Goal: Task Accomplishment & Management: Complete application form

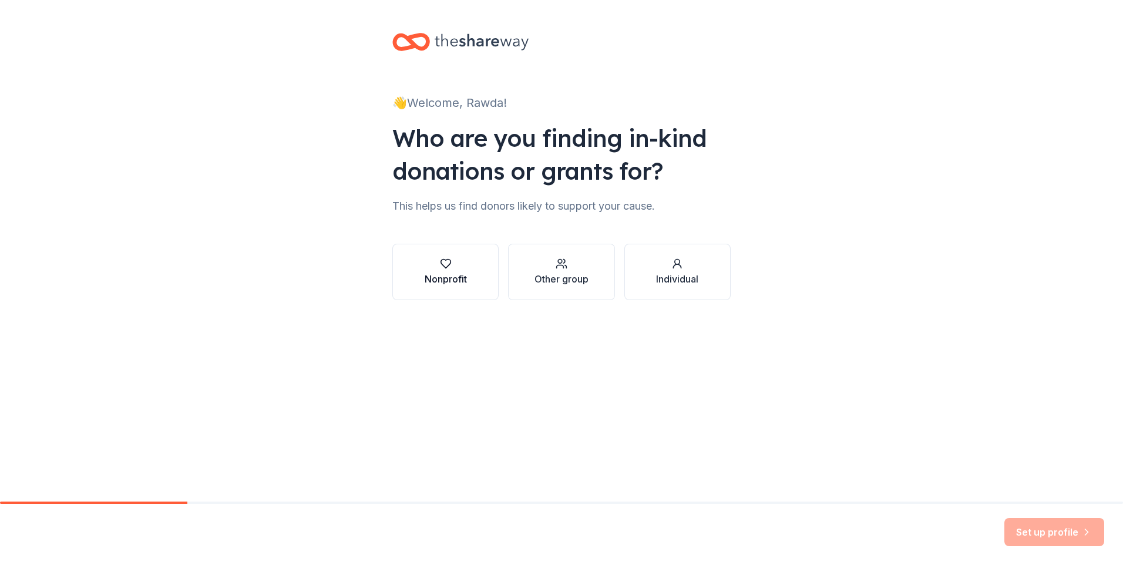
click at [444, 270] on div "Nonprofit" at bounding box center [446, 272] width 42 height 28
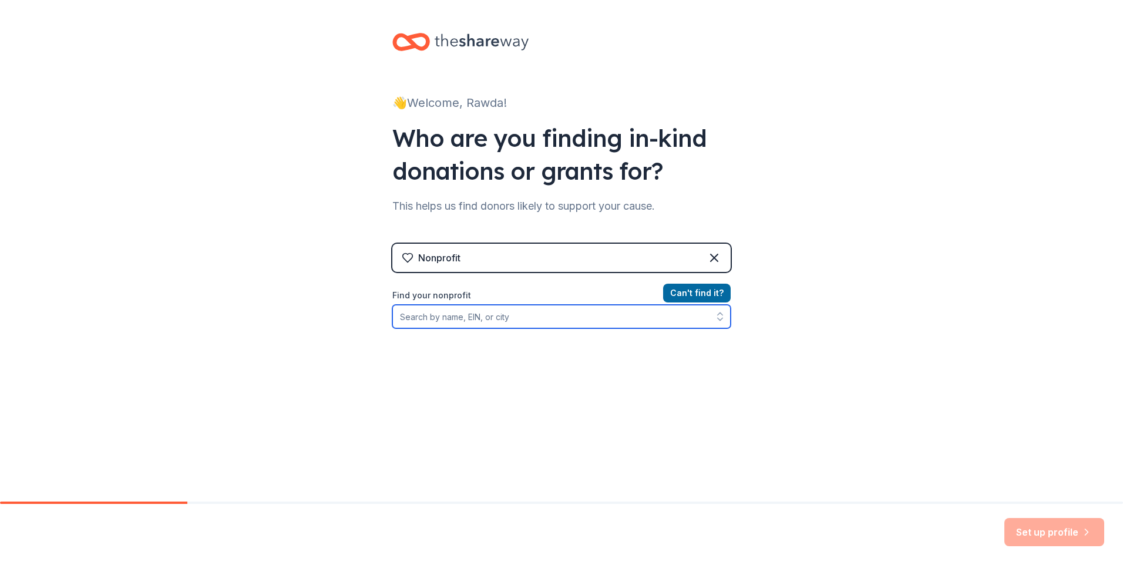
click at [573, 316] on input "Find your nonprofit" at bounding box center [561, 316] width 338 height 23
type input "[PERSON_NAME][GEOGRAPHIC_DATA]"
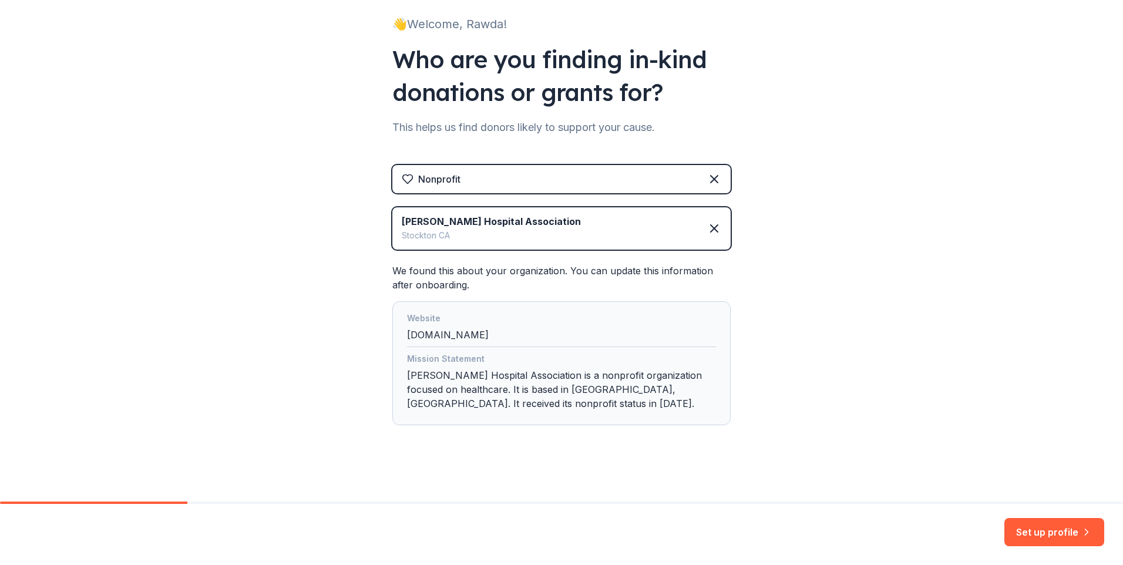
scroll to position [82, 0]
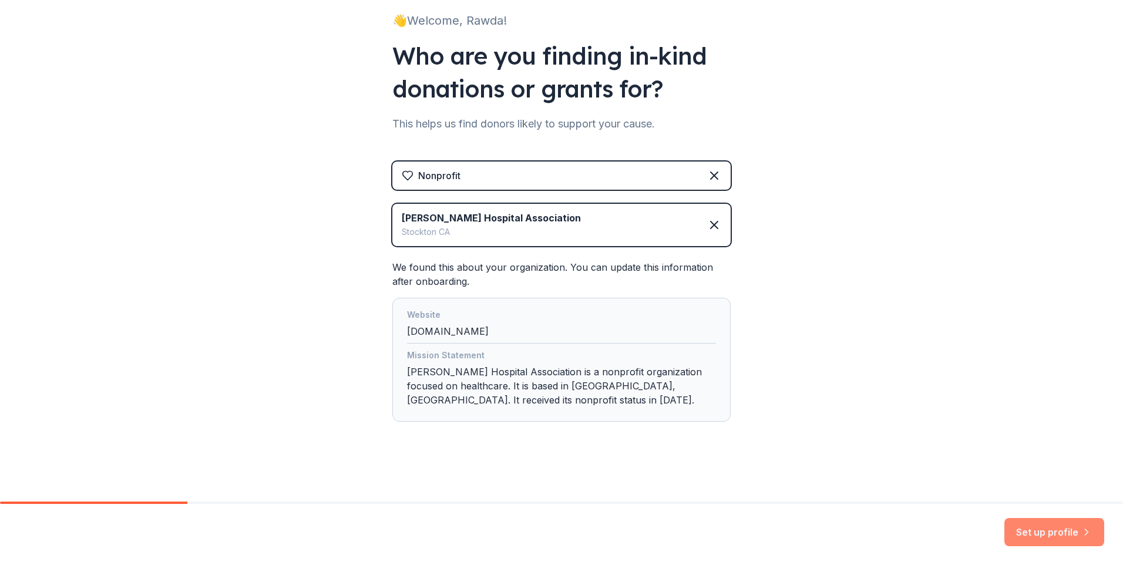
click at [1081, 534] on icon "button" at bounding box center [1087, 532] width 12 height 12
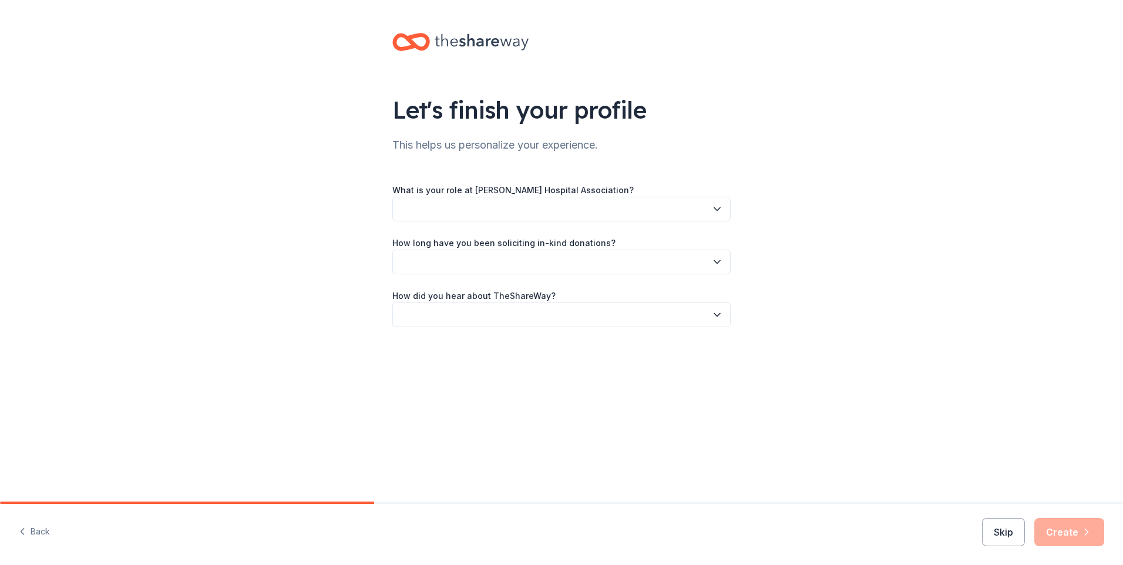
click at [485, 208] on button "button" at bounding box center [561, 209] width 338 height 25
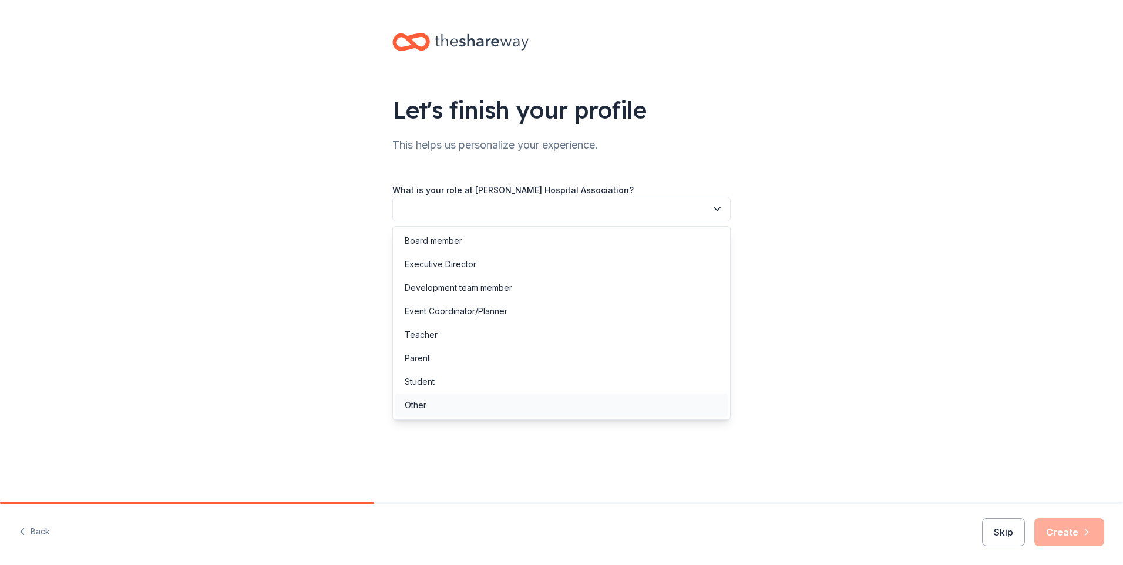
click at [441, 404] on div "Other" at bounding box center [561, 405] width 332 height 23
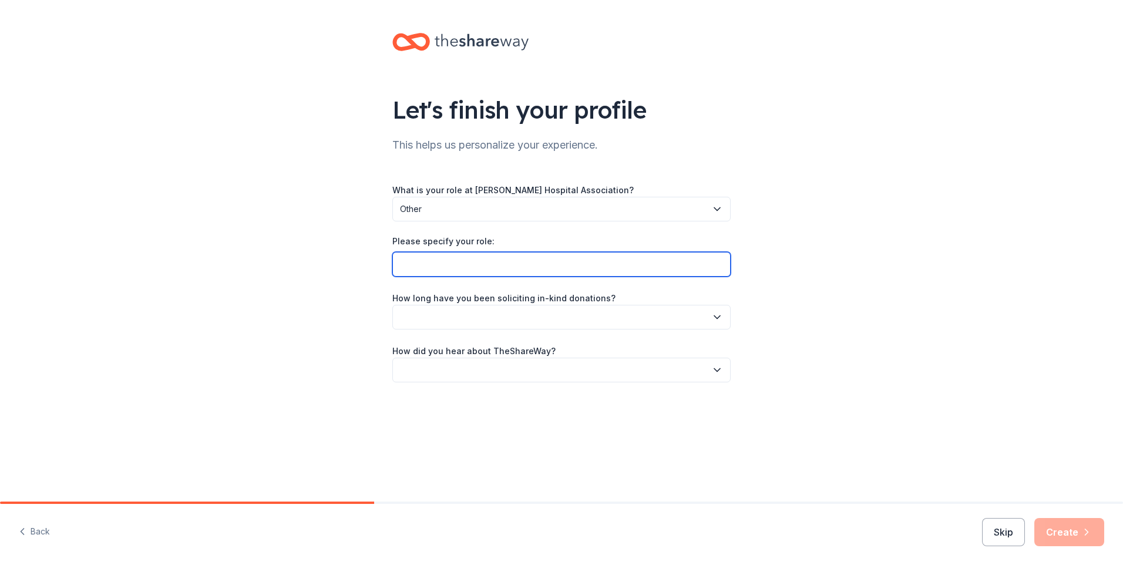
click at [476, 271] on input "Please specify your role:" at bounding box center [561, 264] width 338 height 25
type input "Social Worker"
click at [472, 316] on button "button" at bounding box center [561, 317] width 338 height 25
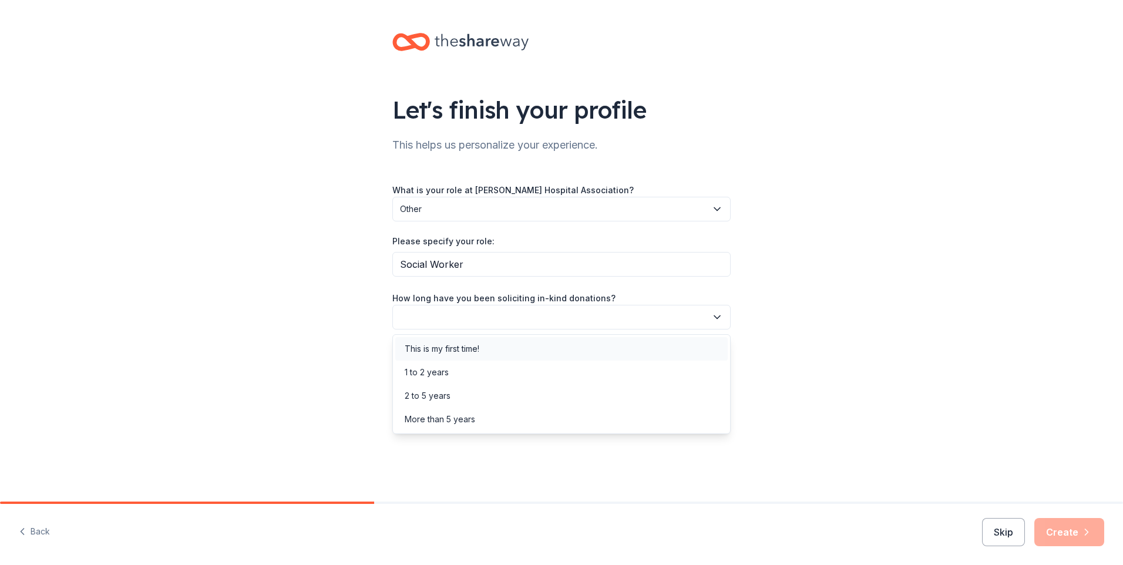
click at [443, 348] on div "This is my first time!" at bounding box center [442, 349] width 75 height 14
click at [502, 372] on button "button" at bounding box center [561, 370] width 338 height 25
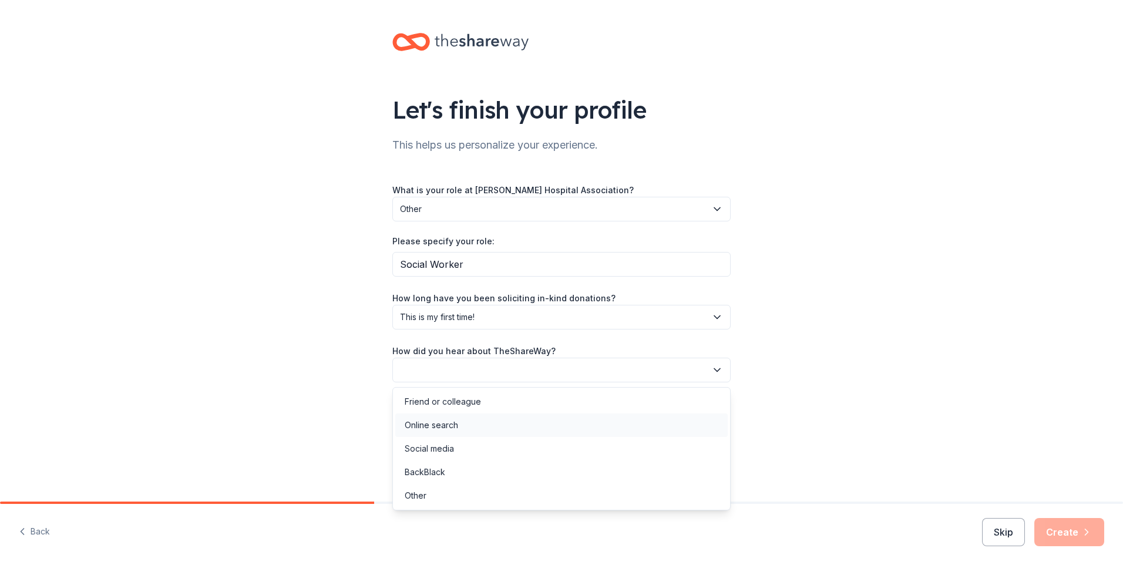
click at [443, 421] on div "Online search" at bounding box center [431, 425] width 53 height 14
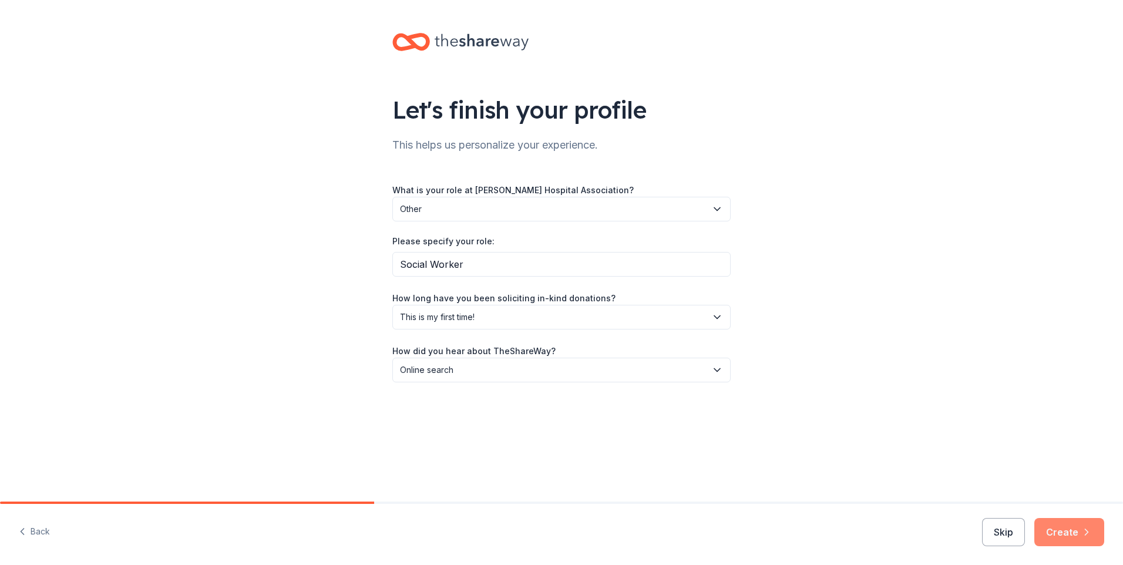
click at [1050, 532] on button "Create" at bounding box center [1069, 532] width 70 height 28
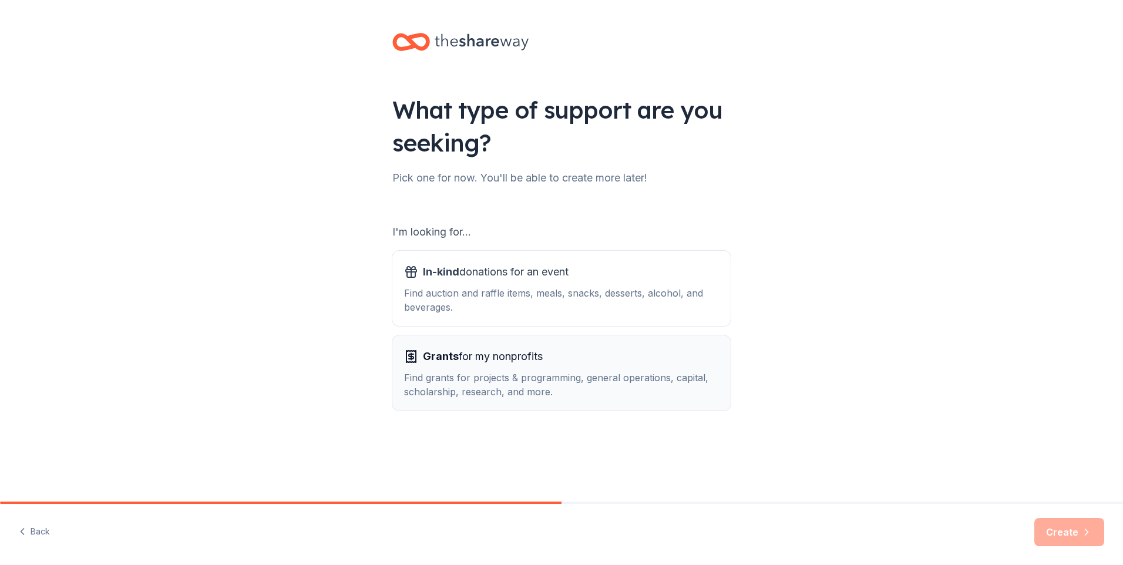
click at [599, 364] on div "Grants for my nonprofits" at bounding box center [561, 356] width 315 height 19
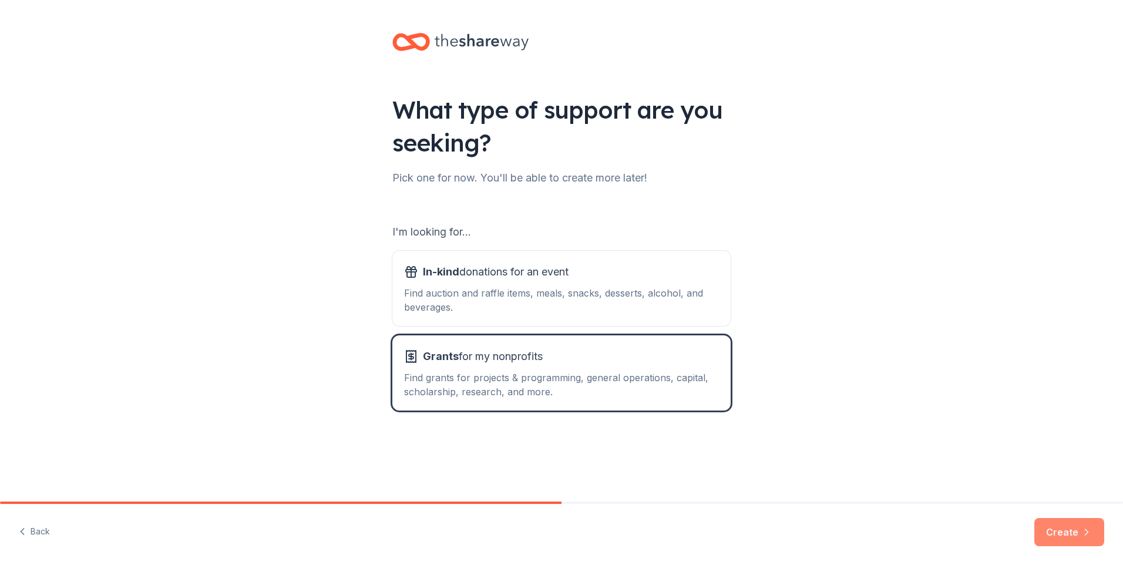
click at [1043, 526] on button "Create" at bounding box center [1069, 532] width 70 height 28
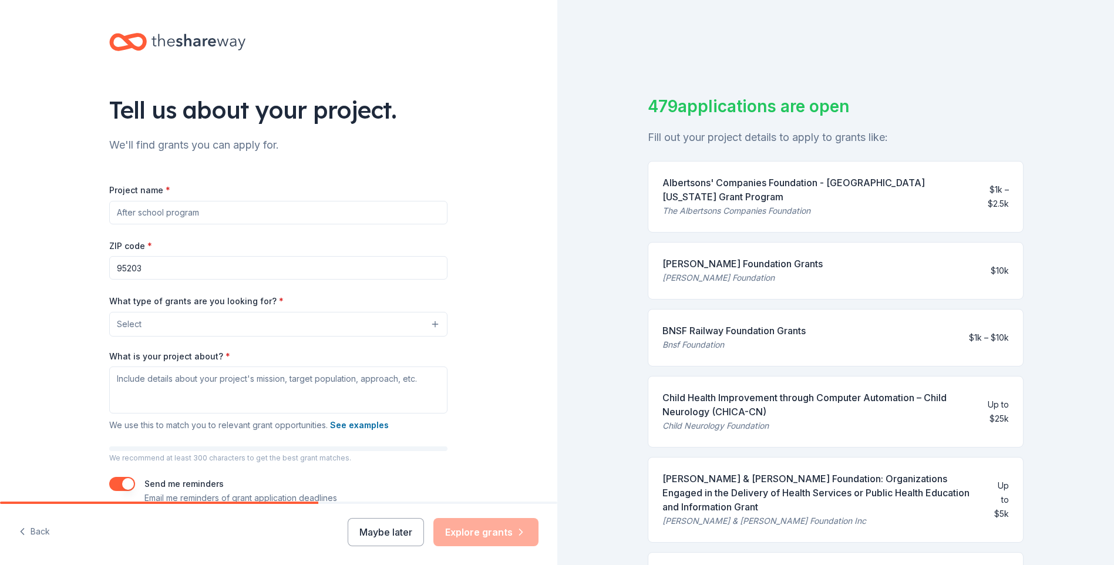
click at [231, 211] on input "Project name *" at bounding box center [278, 212] width 338 height 23
paste input "[PERSON_NAME] Dressed with Dignity"
click at [259, 213] on input "[PERSON_NAME] Dressed with Dignity" at bounding box center [278, 212] width 338 height 23
type input "[PERSON_NAME] Dressed with Dignity"
click at [179, 322] on button "Select" at bounding box center [278, 324] width 338 height 25
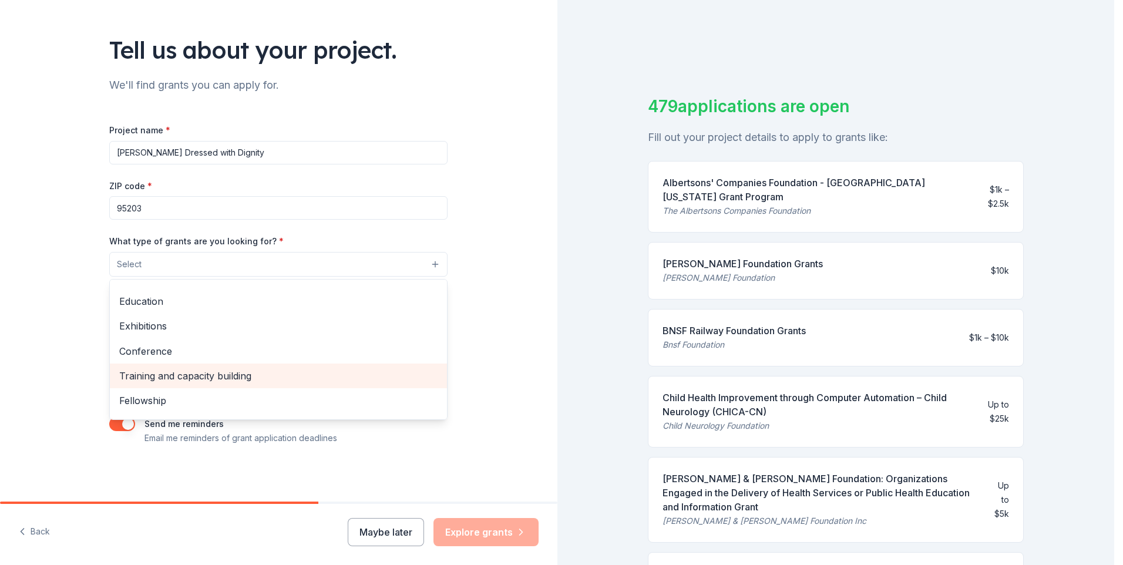
scroll to position [139, 0]
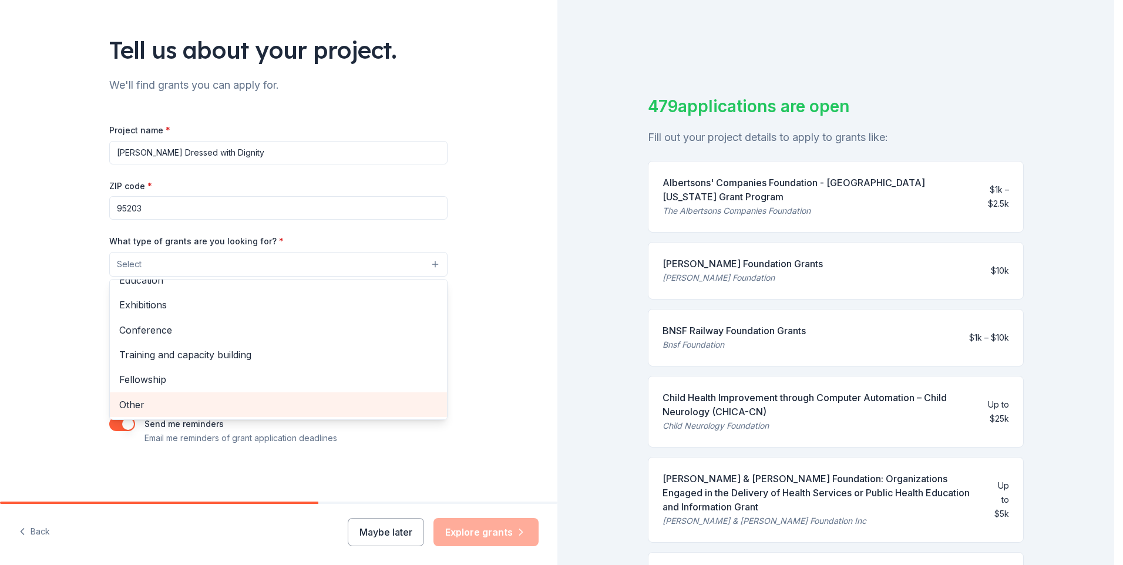
click at [168, 398] on span "Other" at bounding box center [278, 404] width 318 height 15
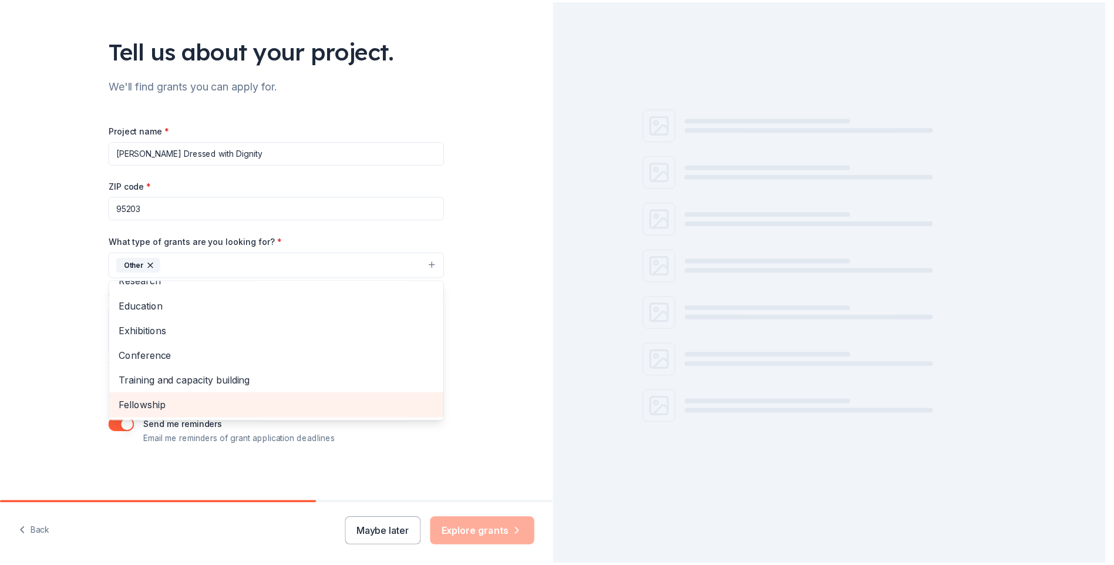
scroll to position [114, 0]
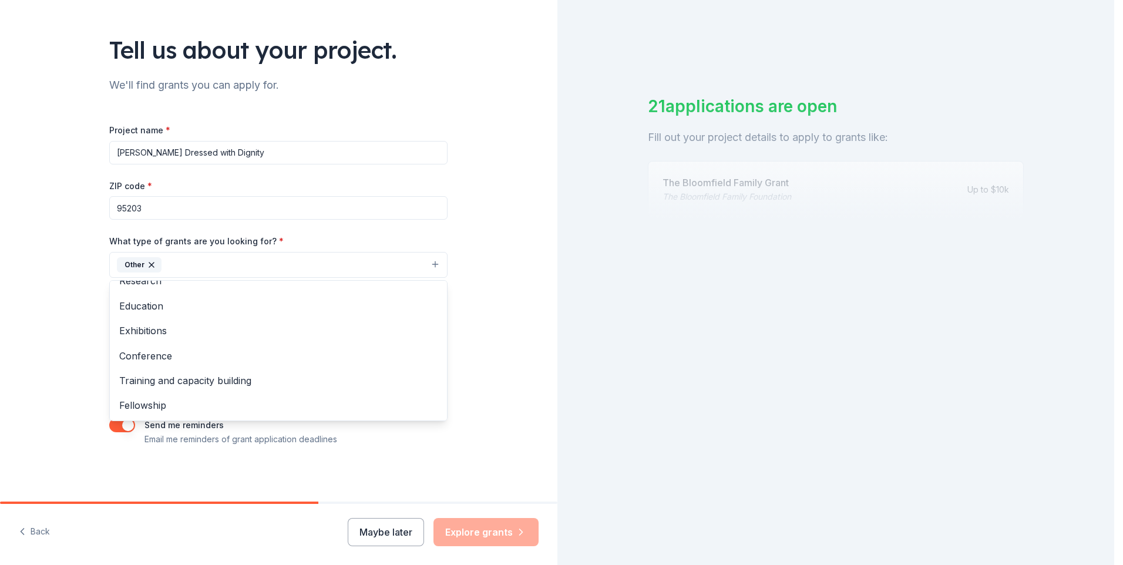
click at [304, 211] on div "Project name * [PERSON_NAME] Dressed with Dignity ZIP code * 95203 What type of…" at bounding box center [278, 285] width 338 height 324
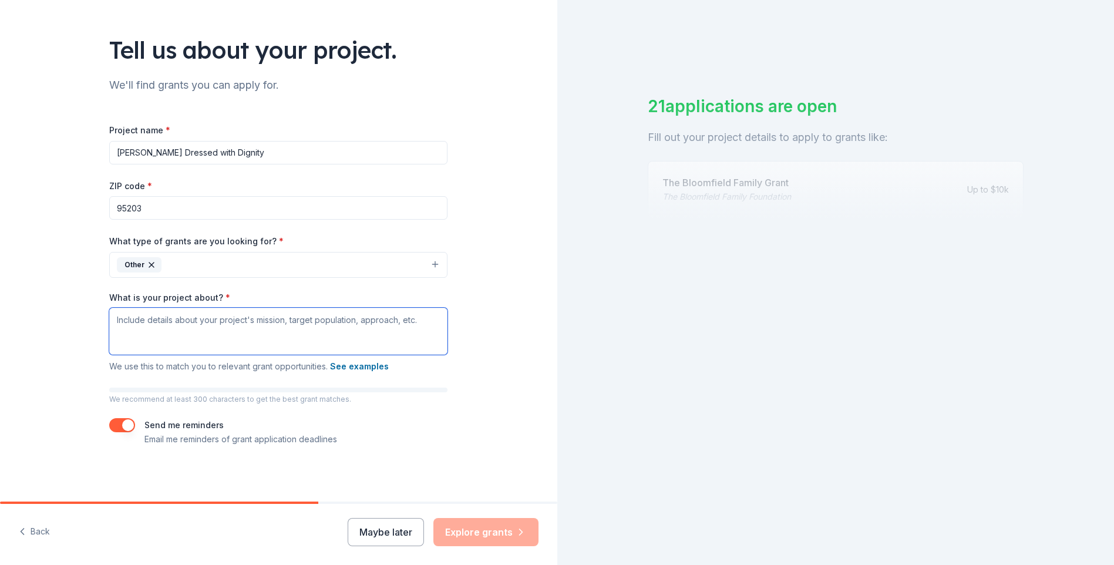
click at [178, 334] on textarea "What is your project about? *" at bounding box center [278, 331] width 338 height 47
click at [214, 324] on textarea "What is your project about? *" at bounding box center [278, 331] width 338 height 47
paste textarea "The [PERSON_NAME] Clothing Closet is a hospital-based initiative that provides …"
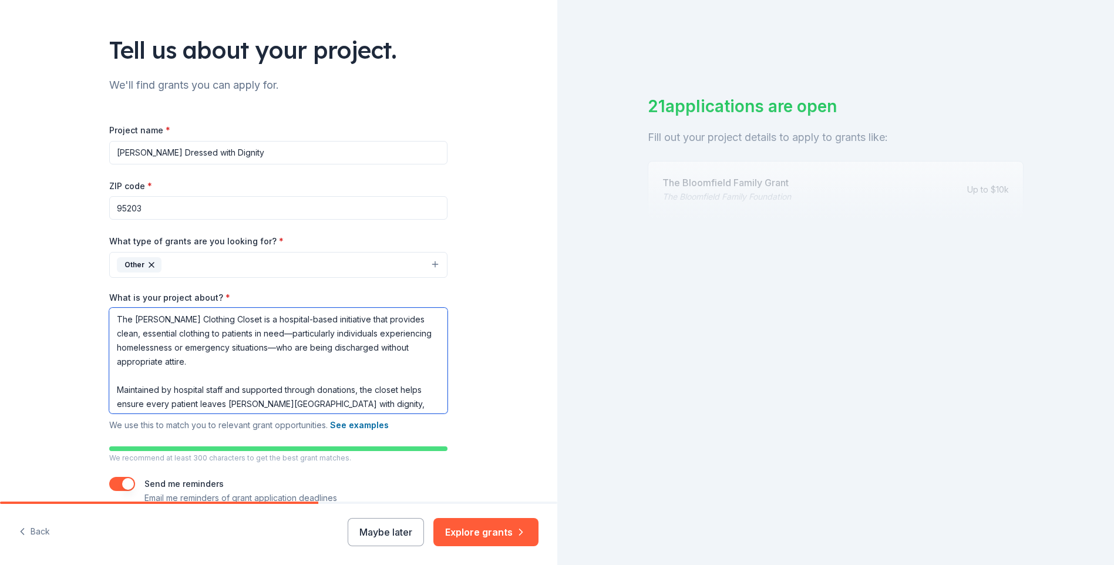
scroll to position [0, 0]
click at [261, 331] on textarea "The [PERSON_NAME] Clothing Closet is a hospital-based initiative that provides …" at bounding box center [278, 361] width 338 height 106
click at [273, 346] on textarea "The [PERSON_NAME] Clothing Closet is a hospital-based initiative that provides …" at bounding box center [278, 361] width 338 height 106
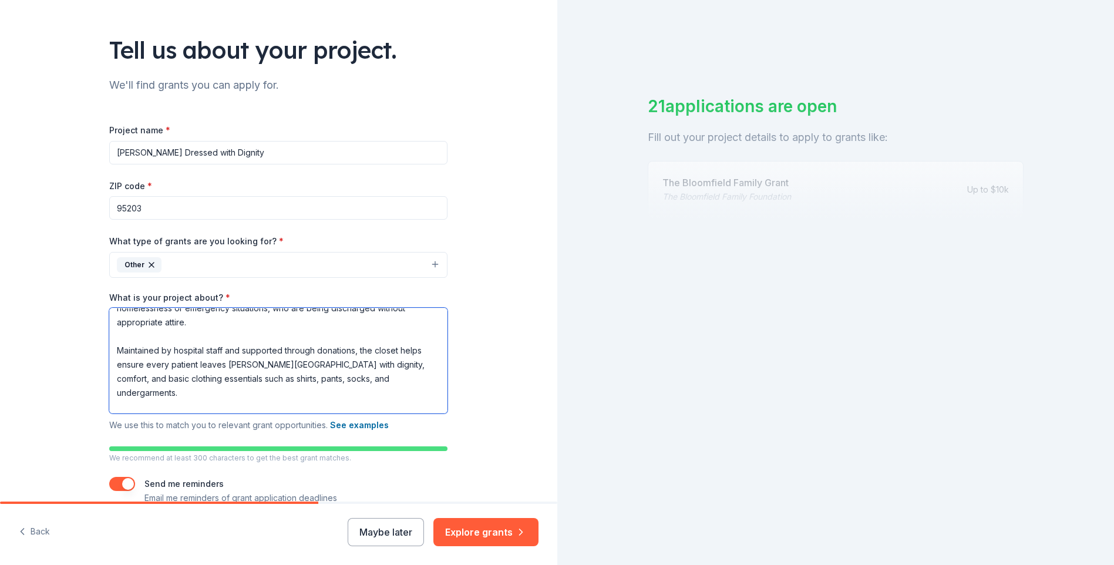
scroll to position [59, 0]
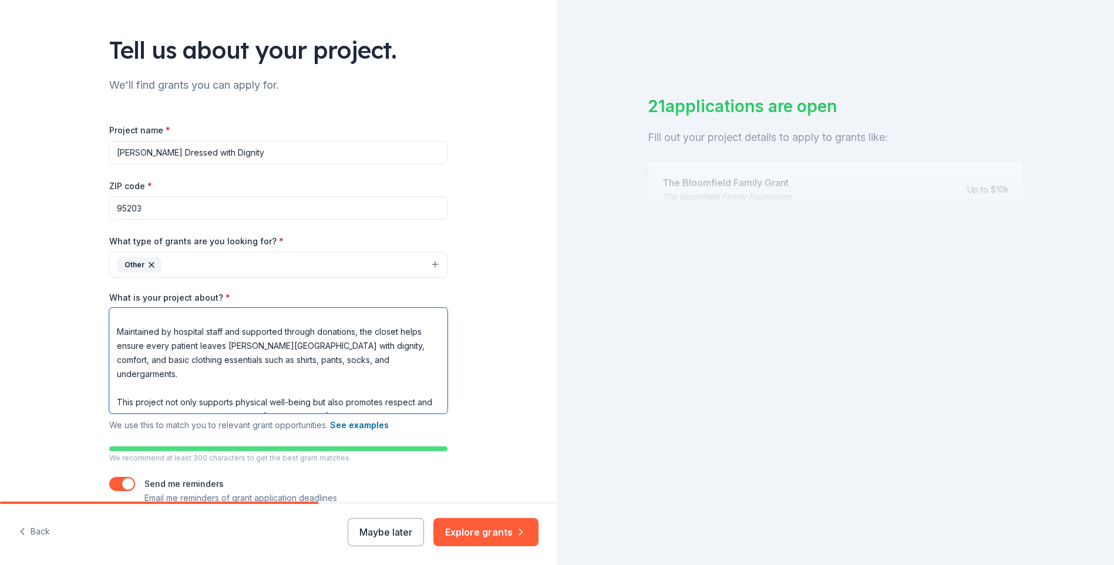
click at [256, 339] on textarea "The [PERSON_NAME] Clothing Closet is a hospital-based initiative that provides …" at bounding box center [278, 361] width 338 height 106
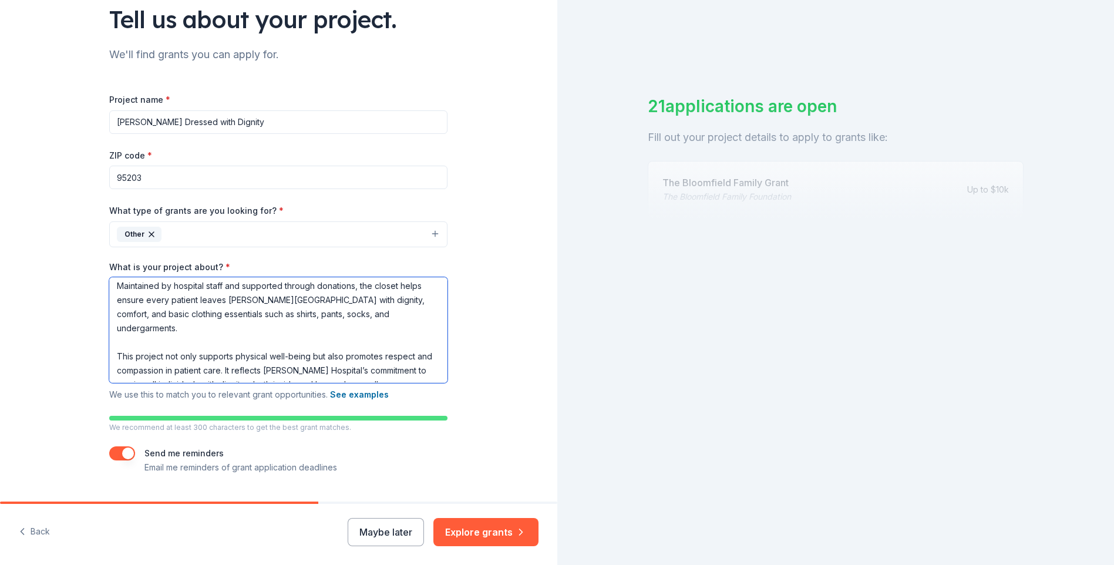
scroll to position [119, 0]
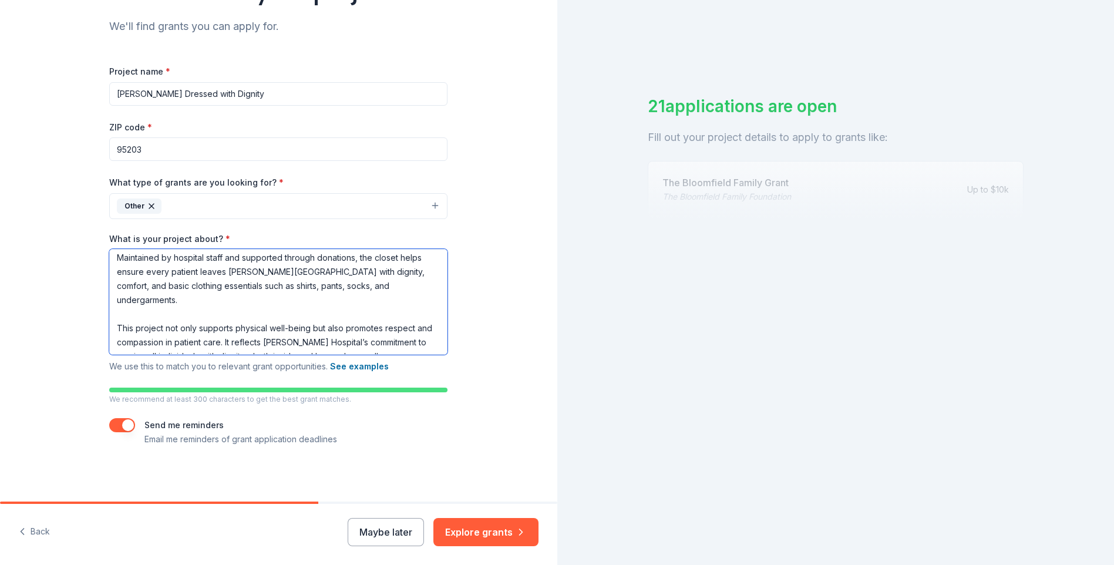
click at [253, 339] on textarea "The [PERSON_NAME] Clothing Closet is a hospital-based initiative that provides …" at bounding box center [278, 302] width 338 height 106
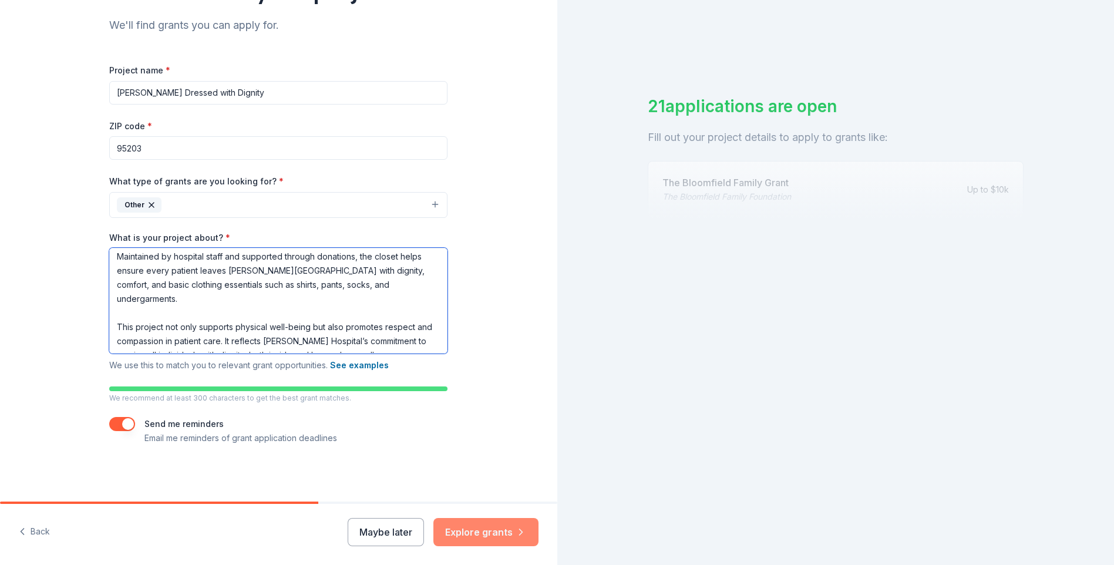
type textarea "The [PERSON_NAME] Clothing Closet is a hospital-based initiative that provides …"
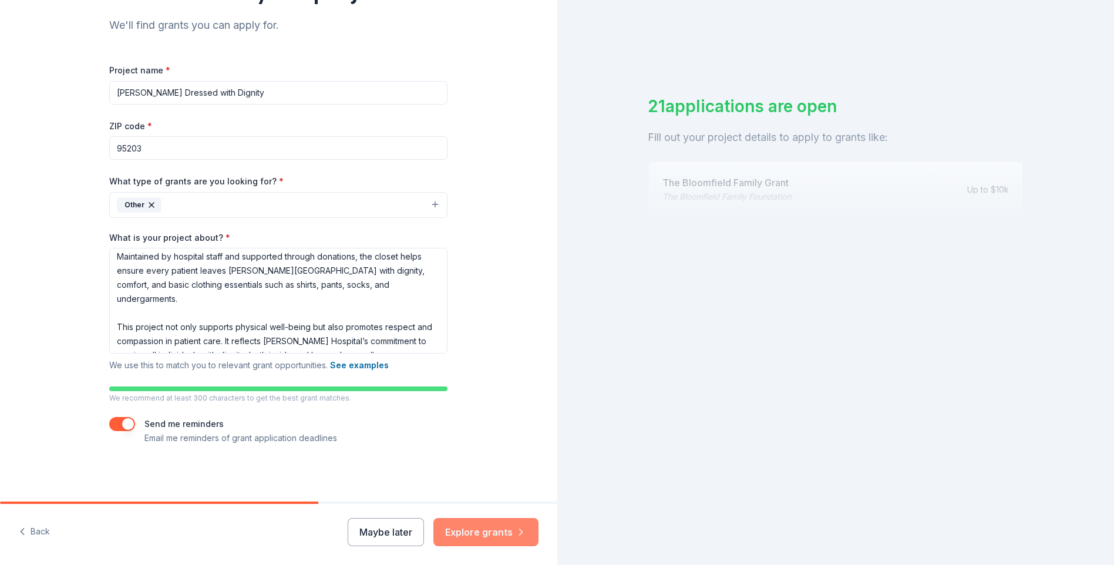
click at [483, 531] on button "Explore grants" at bounding box center [485, 532] width 105 height 28
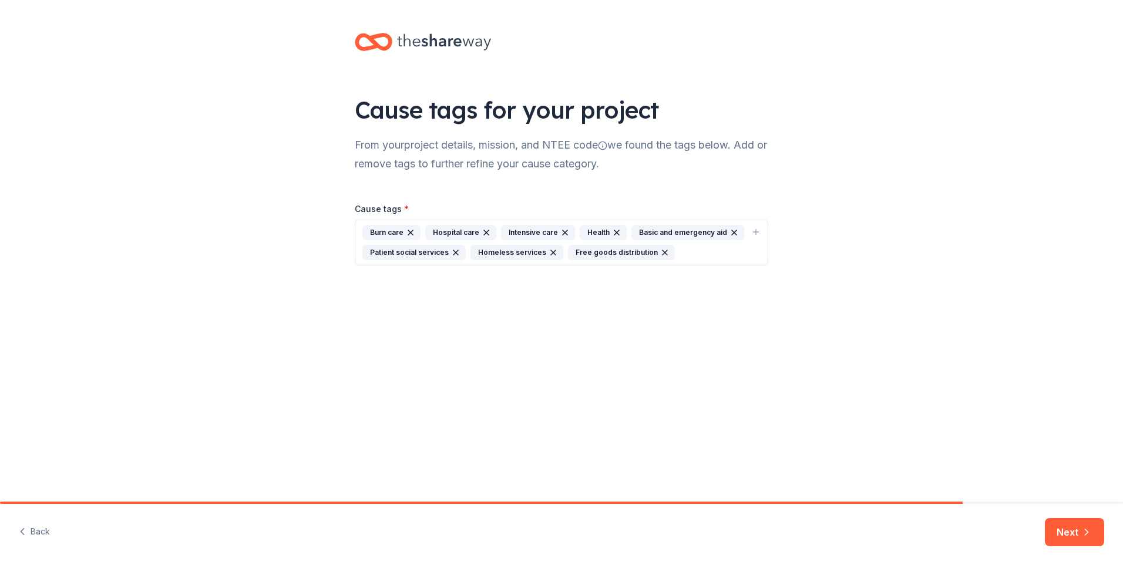
click at [411, 230] on icon "button" at bounding box center [410, 232] width 9 height 9
click at [500, 233] on icon "button" at bounding box center [502, 232] width 5 height 5
click at [1084, 530] on icon "button" at bounding box center [1087, 532] width 12 height 12
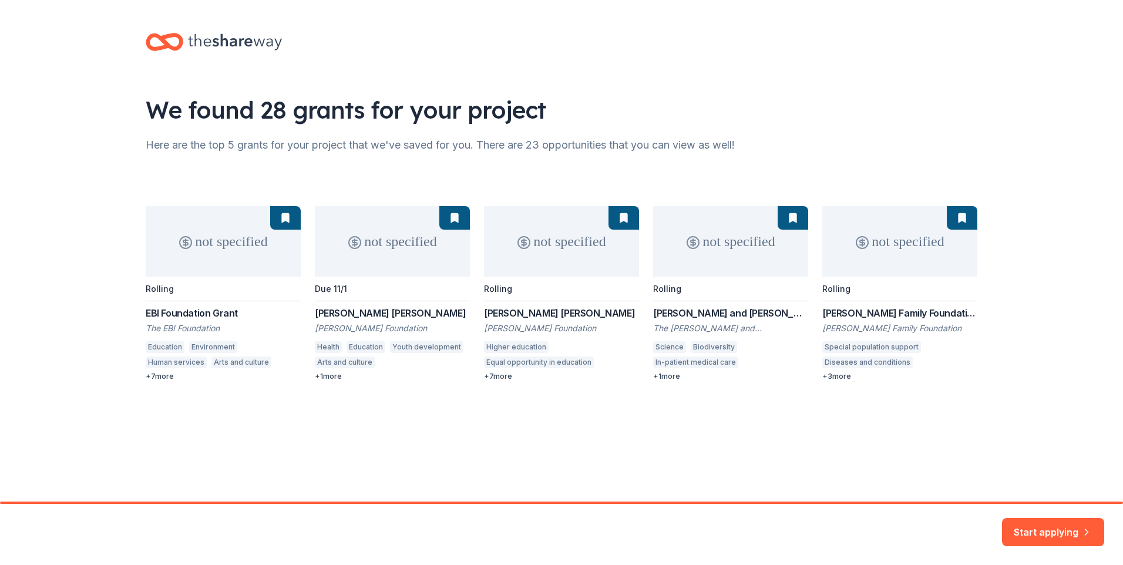
click at [158, 375] on div "not specified Rolling EBI Foundation Grant The EBI Foundation Education Environ…" at bounding box center [562, 293] width 832 height 175
click at [147, 377] on div "not specified Rolling EBI Foundation Grant The EBI Foundation Education Environ…" at bounding box center [562, 293] width 832 height 175
click at [1072, 532] on button "Start applying" at bounding box center [1053, 525] width 102 height 28
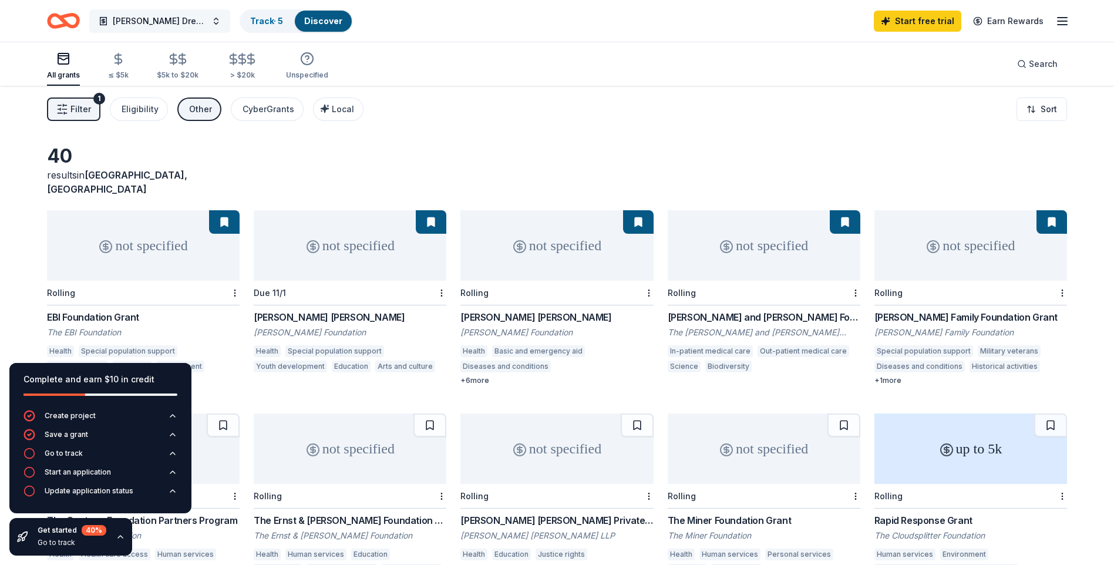
click at [216, 22] on button "[PERSON_NAME] Dressed with Dignity" at bounding box center [159, 20] width 141 height 23
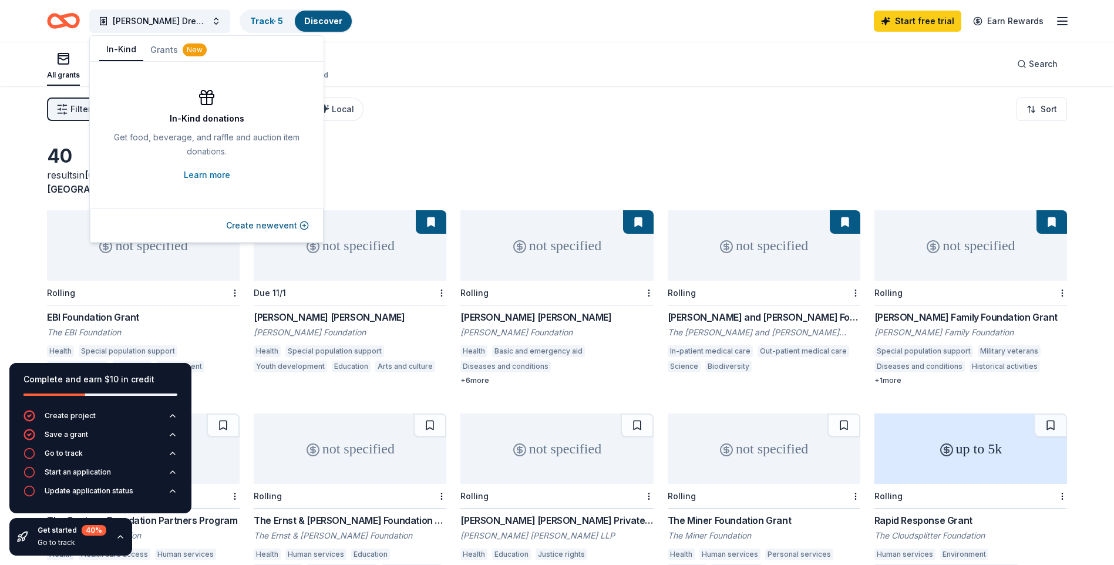
click at [122, 50] on button "In-Kind" at bounding box center [121, 50] width 44 height 22
click at [246, 226] on button "Create new event" at bounding box center [267, 225] width 83 height 14
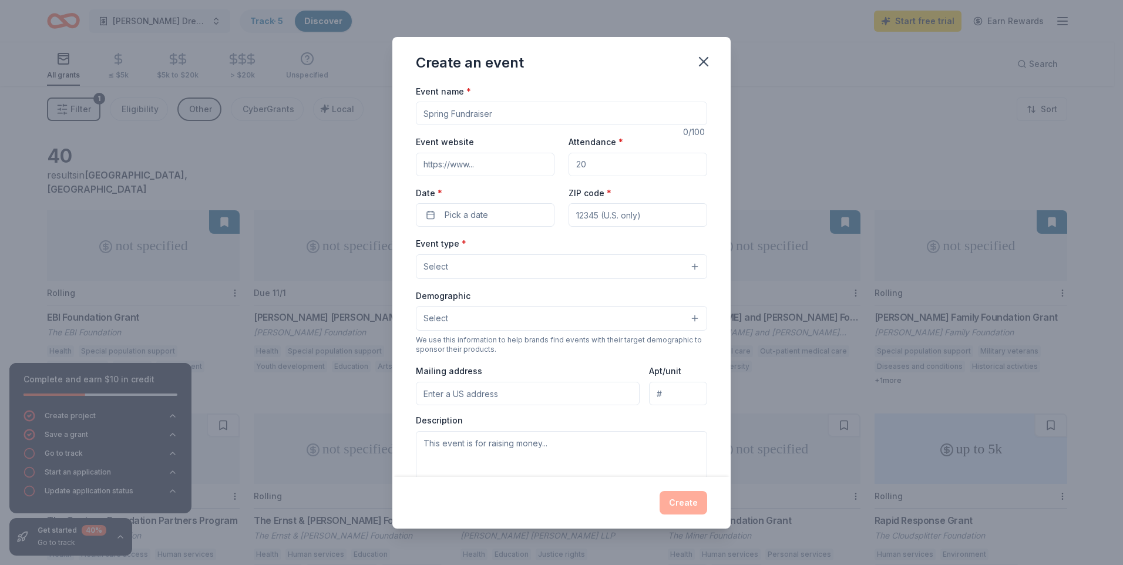
click at [475, 114] on input "Event name *" at bounding box center [561, 113] width 291 height 23
type input "[PERSON_NAME] Dressed with Dignity"
drag, startPoint x: 614, startPoint y: 167, endPoint x: 490, endPoint y: 149, distance: 125.8
click at [490, 149] on div "Event website Attendance * Date * Pick a date ZIP code *" at bounding box center [561, 181] width 291 height 92
type input "100"
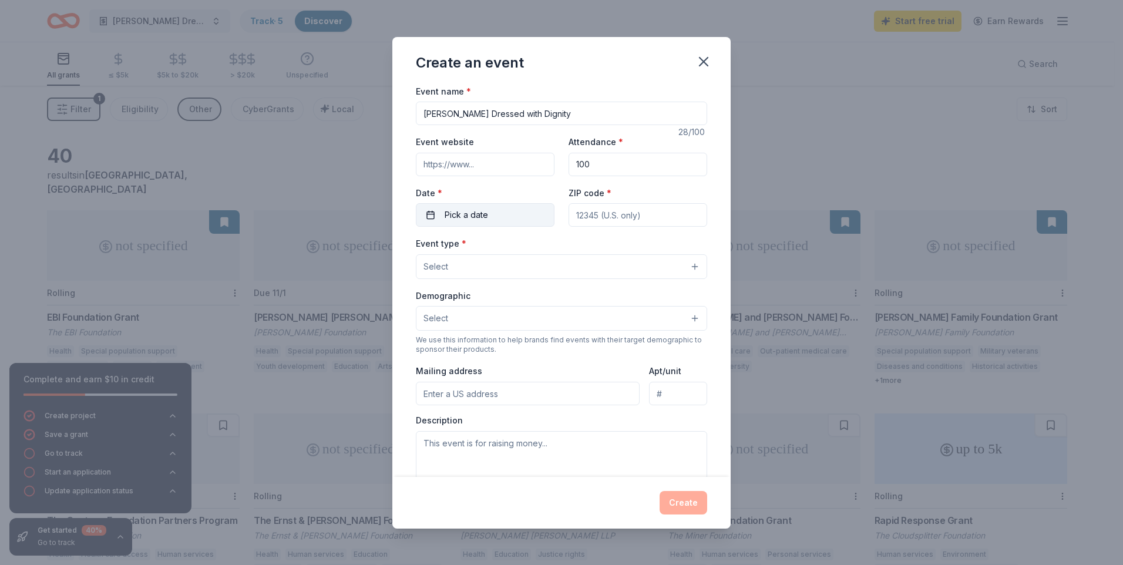
click at [466, 208] on span "Pick a date" at bounding box center [466, 215] width 43 height 14
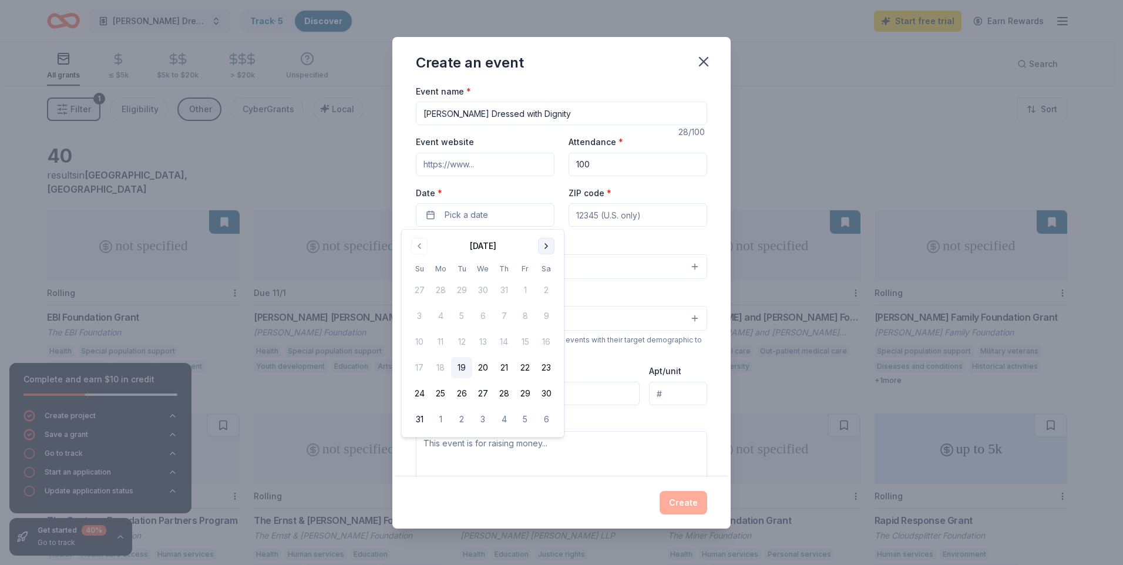
click at [545, 246] on button "Go to next month" at bounding box center [546, 246] width 16 height 16
click at [526, 287] on button "3" at bounding box center [525, 290] width 21 height 21
click at [618, 214] on input "ZIP code *" at bounding box center [638, 214] width 139 height 23
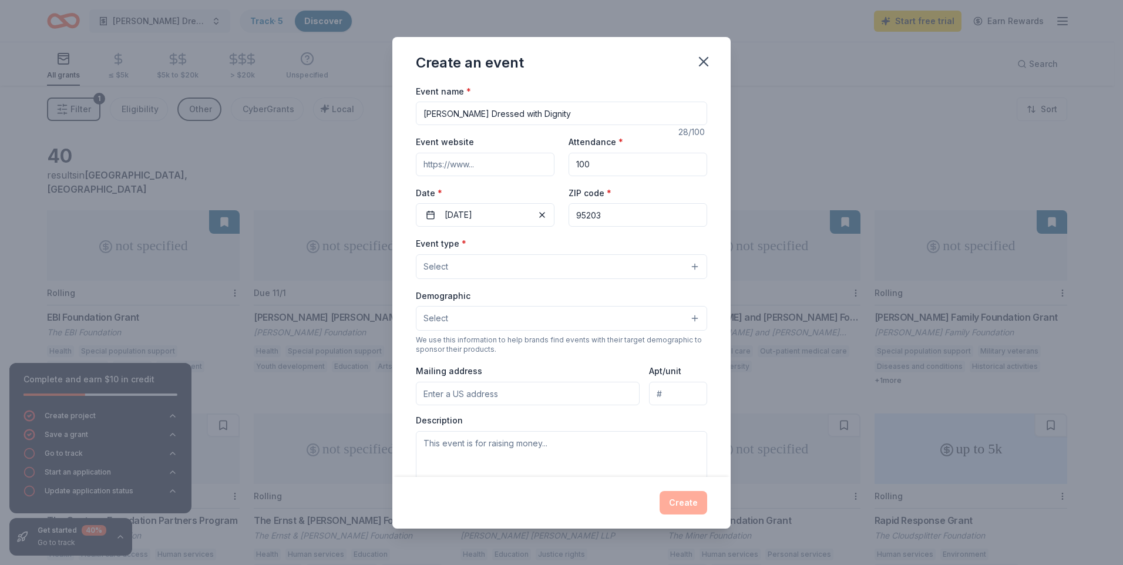
type input "95203"
click at [449, 262] on button "Select" at bounding box center [561, 266] width 291 height 25
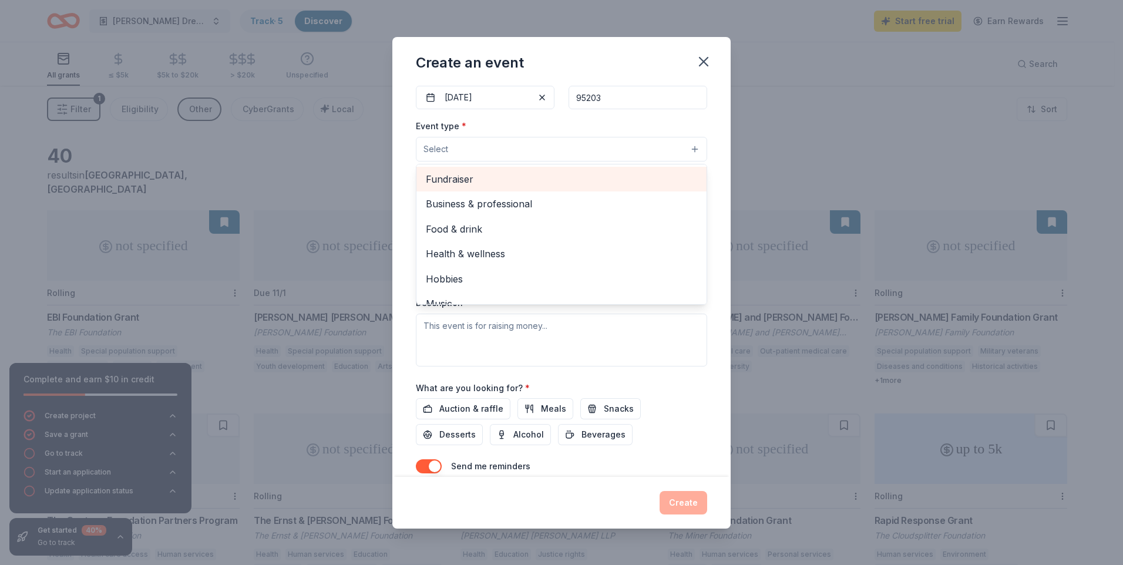
click at [483, 177] on span "Fundraiser" at bounding box center [561, 179] width 271 height 15
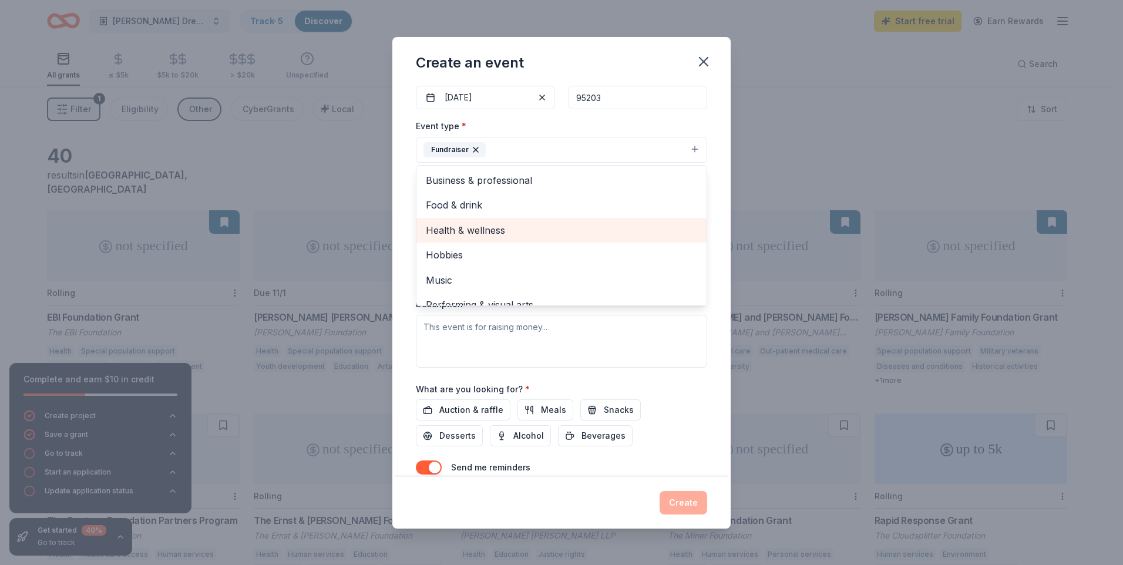
scroll to position [14, 0]
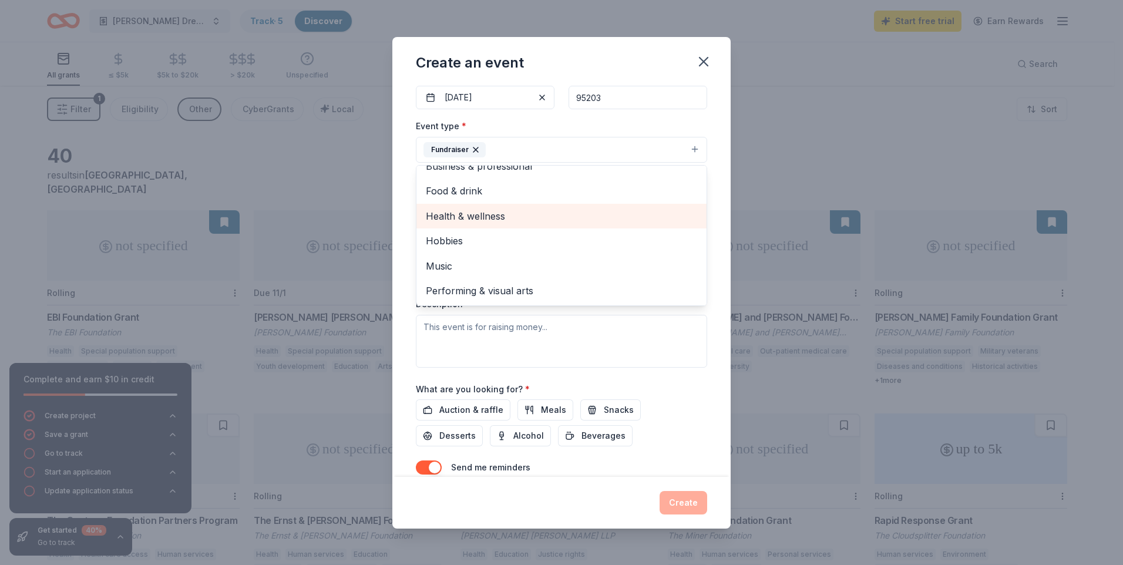
click at [523, 218] on span "Health & wellness" at bounding box center [561, 216] width 271 height 15
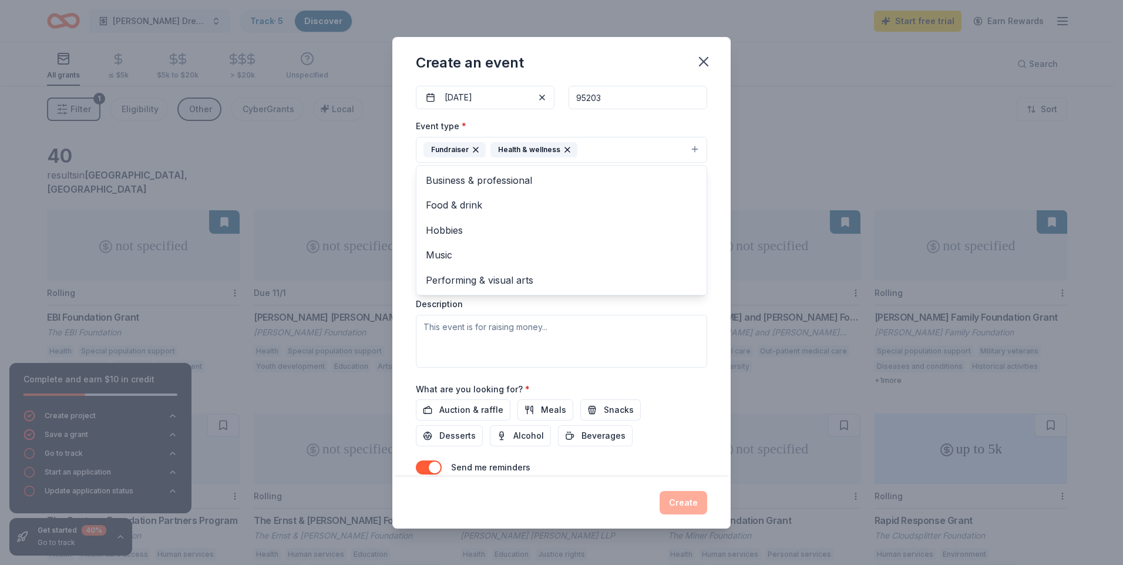
click at [607, 137] on button "Fundraiser Health & wellness" at bounding box center [561, 150] width 291 height 26
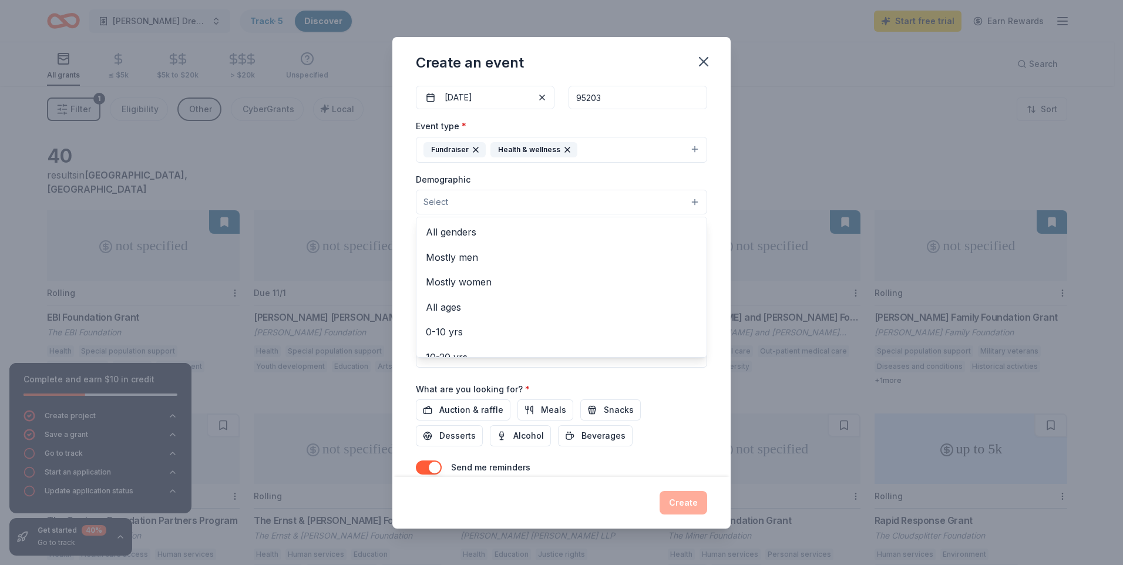
click at [519, 193] on button "Select" at bounding box center [561, 202] width 291 height 25
click at [506, 234] on span "All genders" at bounding box center [561, 231] width 271 height 15
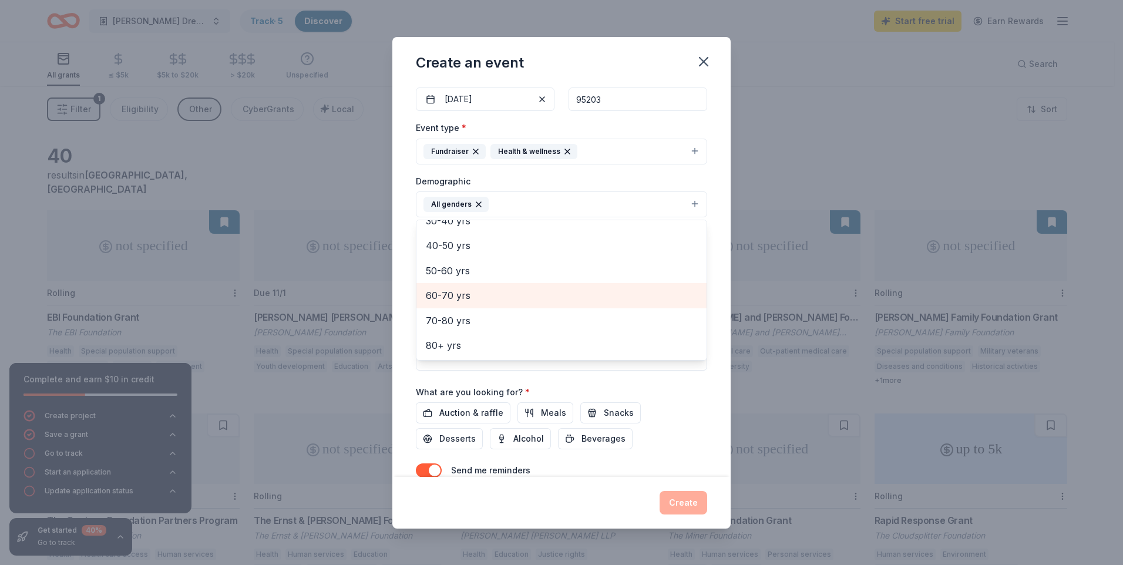
scroll to position [53, 0]
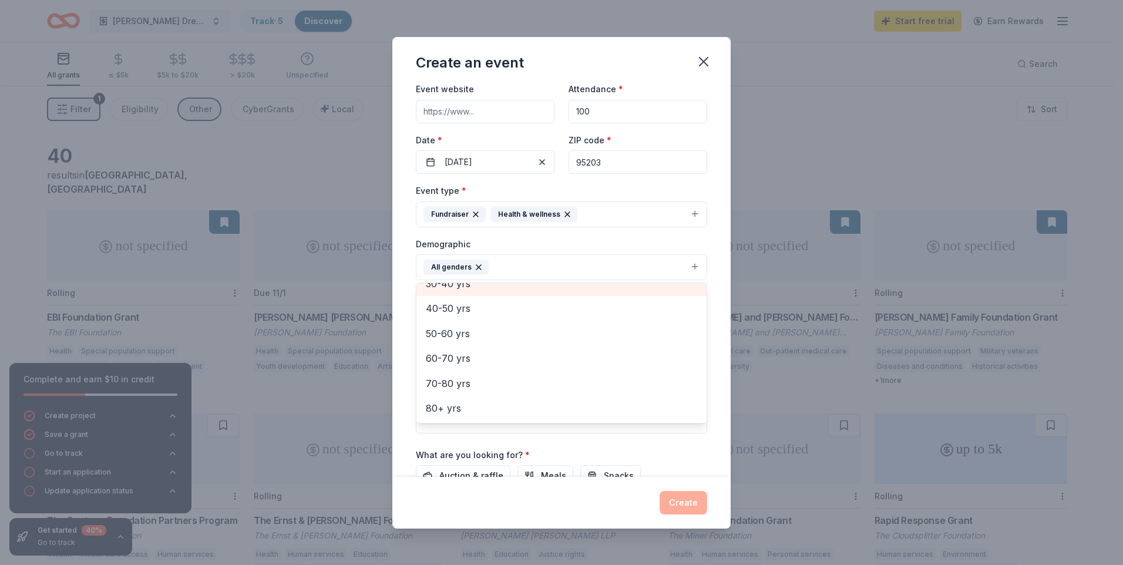
click at [525, 287] on div "30-40 yrs" at bounding box center [561, 283] width 290 height 25
click at [677, 236] on div "Event type * Fundraiser Health & wellness Demographic All genders 30-40 yrs Mos…" at bounding box center [561, 308] width 291 height 250
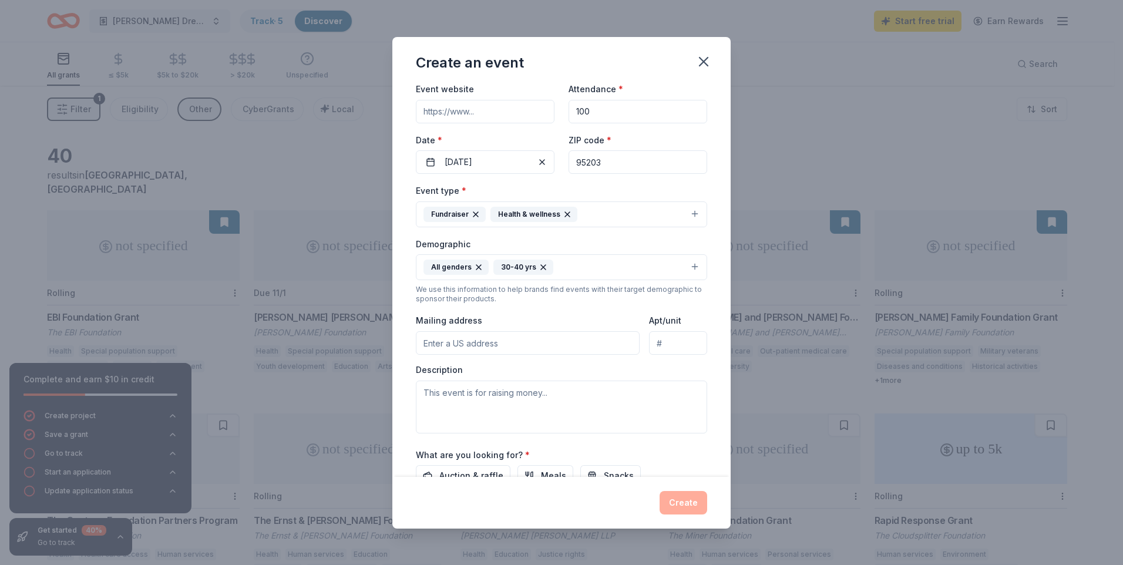
click at [529, 345] on input "Mailing address" at bounding box center [528, 342] width 224 height 23
type input "[STREET_ADDRESS]"
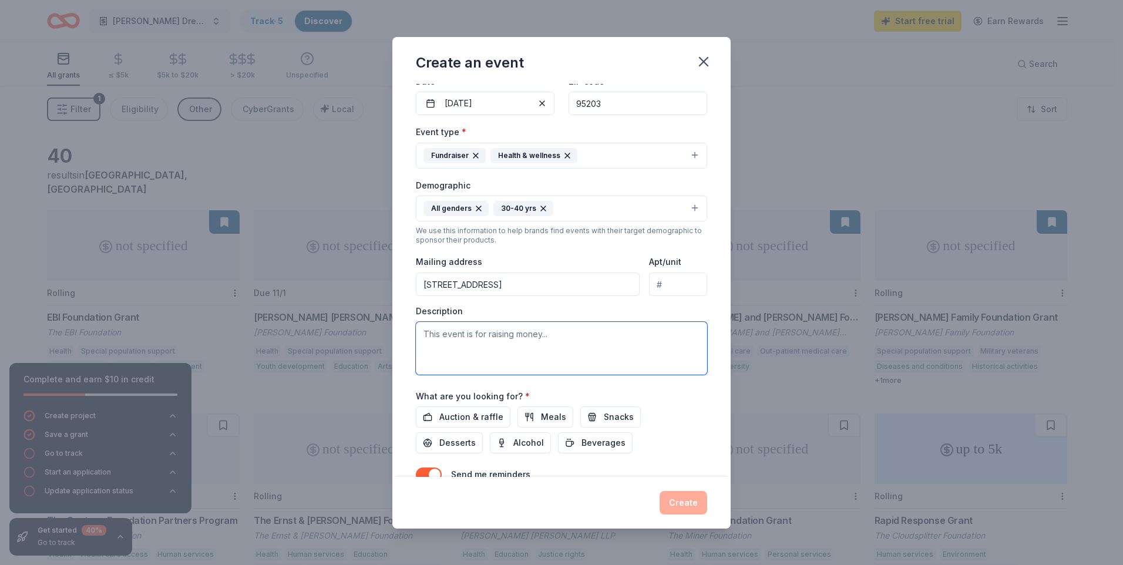
click at [522, 352] on textarea at bounding box center [561, 348] width 291 height 53
paste textarea "The [PERSON_NAME] Clothing Closet is a hospital-based initiative that provides …"
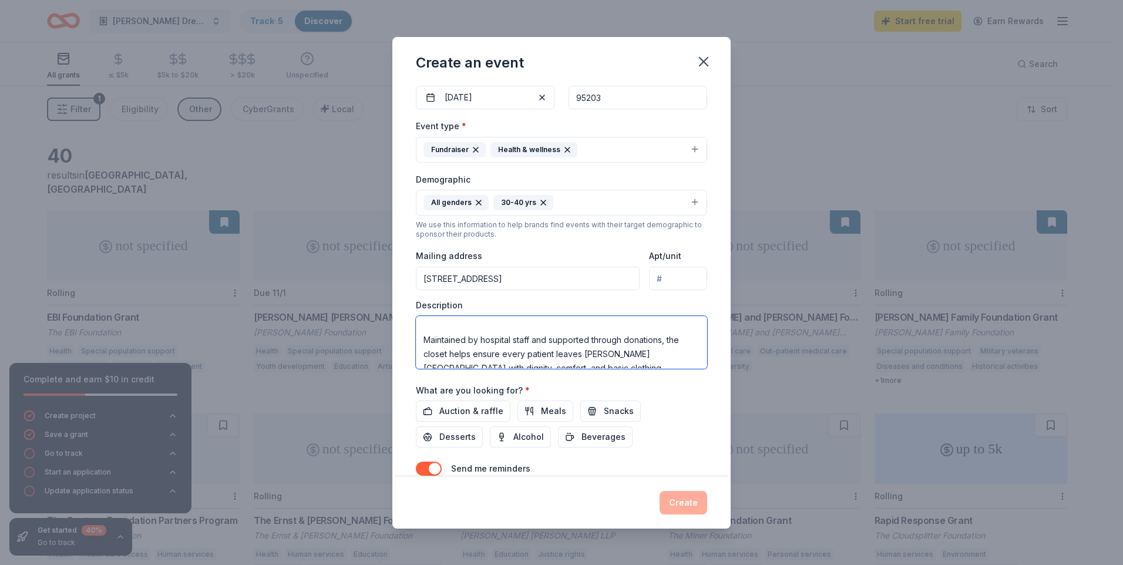
scroll to position [0, 0]
click at [636, 343] on textarea "The [PERSON_NAME] Clothing Closet is a hospital-based initiative that provides …" at bounding box center [561, 342] width 291 height 53
click at [680, 357] on textarea "The [PERSON_NAME] Clothing Closet is a hospital-based initiative that provides …" at bounding box center [561, 342] width 291 height 53
click at [458, 358] on textarea "The [PERSON_NAME] Clothing Closet is a hospital-based initiative that provides …" at bounding box center [561, 342] width 291 height 53
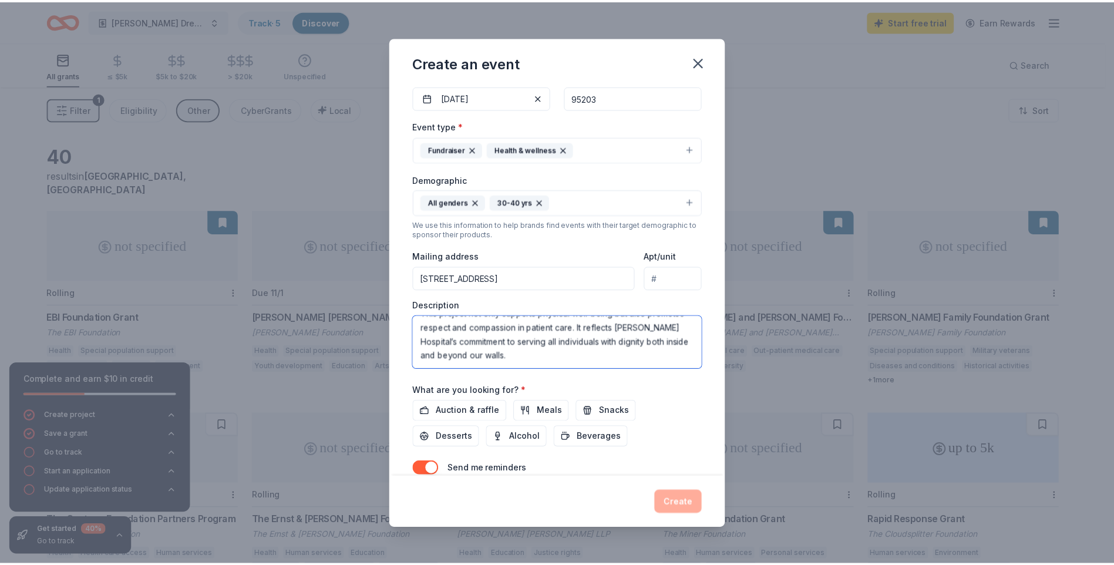
scroll to position [170, 0]
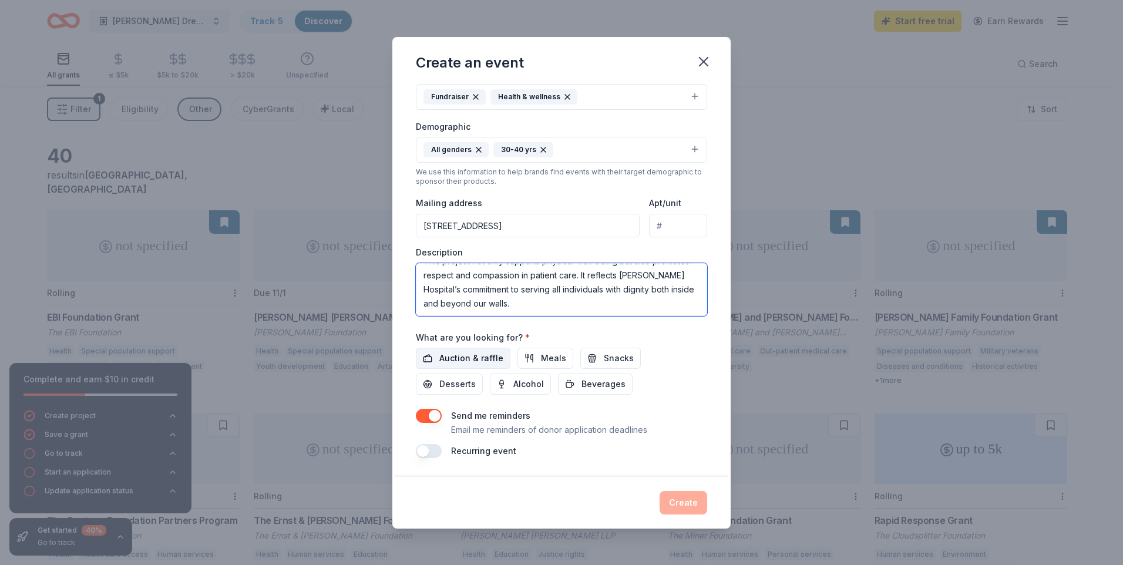
type textarea "The [PERSON_NAME] Clothing Closet is a hospital-based initiative that provides …"
click at [475, 357] on span "Auction & raffle" at bounding box center [471, 358] width 64 height 14
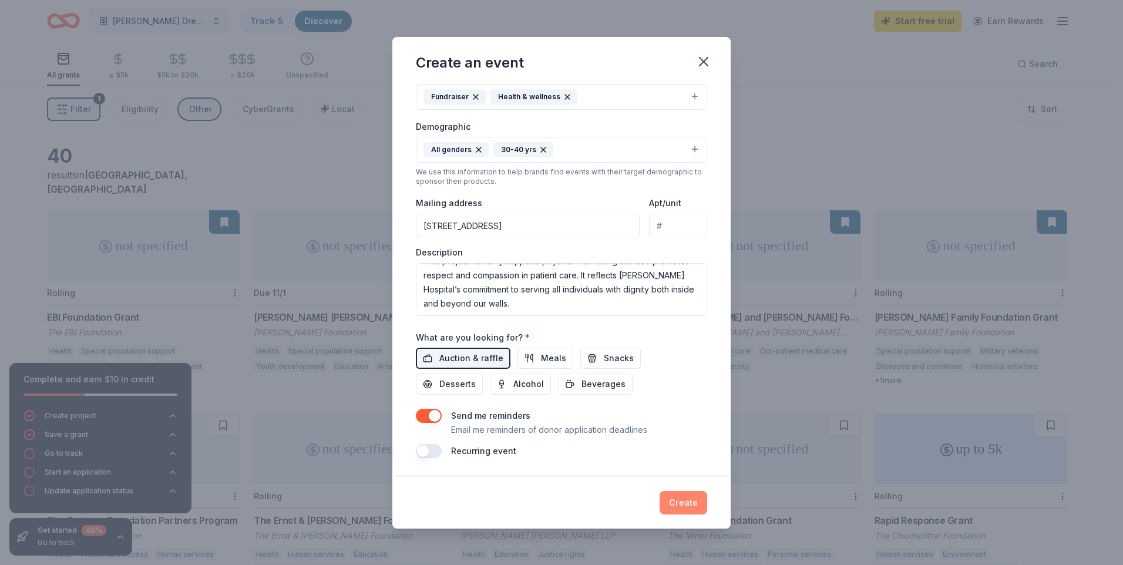
click at [680, 502] on button "Create" at bounding box center [684, 502] width 48 height 23
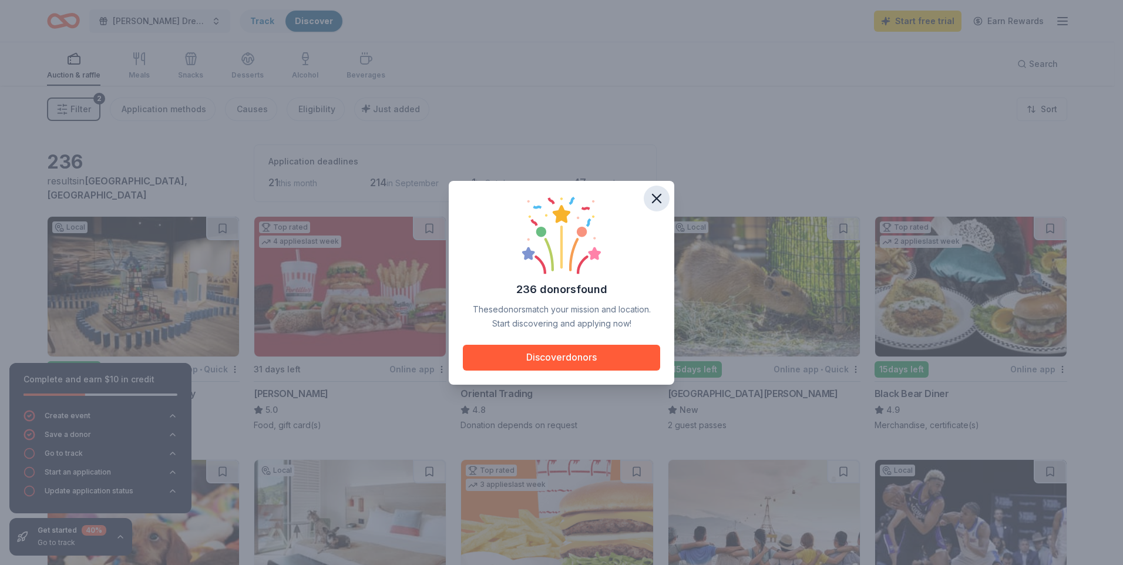
click at [650, 201] on icon "button" at bounding box center [656, 198] width 16 height 16
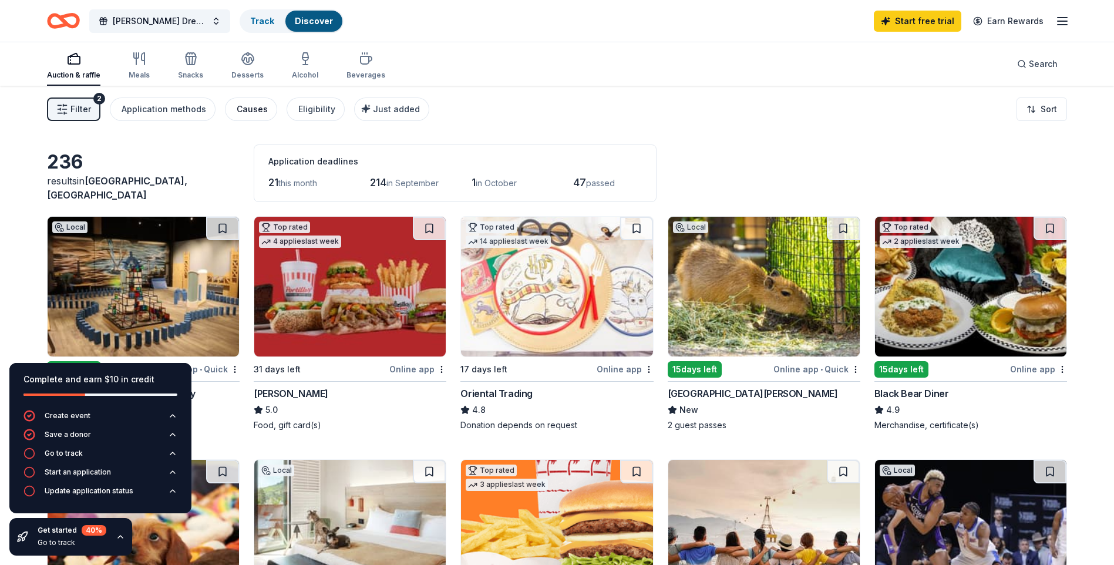
click at [250, 110] on div "Causes" at bounding box center [252, 109] width 31 height 14
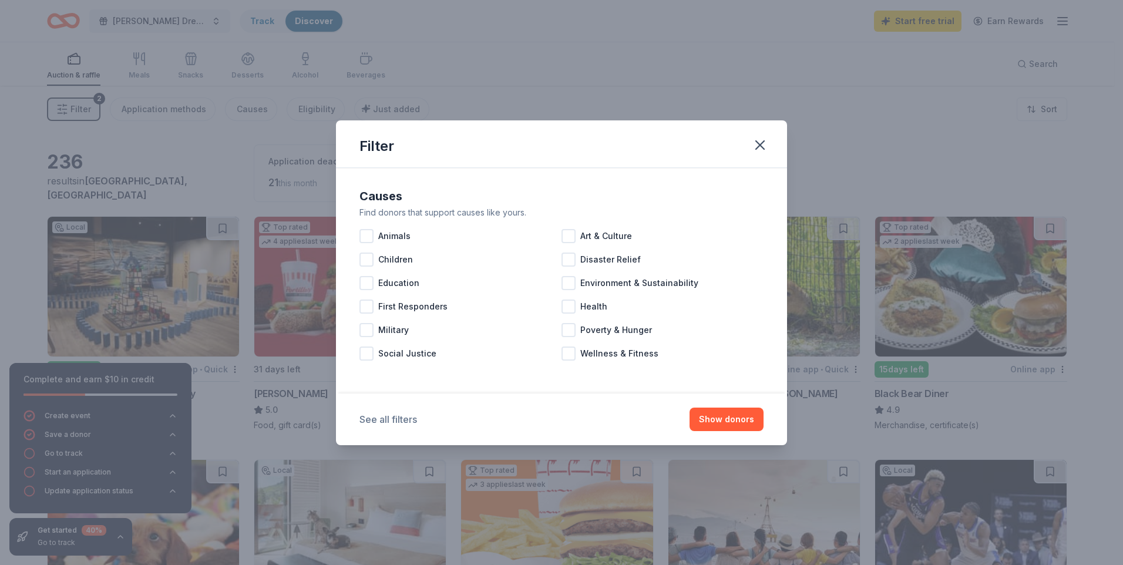
click at [412, 414] on button "See all filters" at bounding box center [388, 419] width 58 height 14
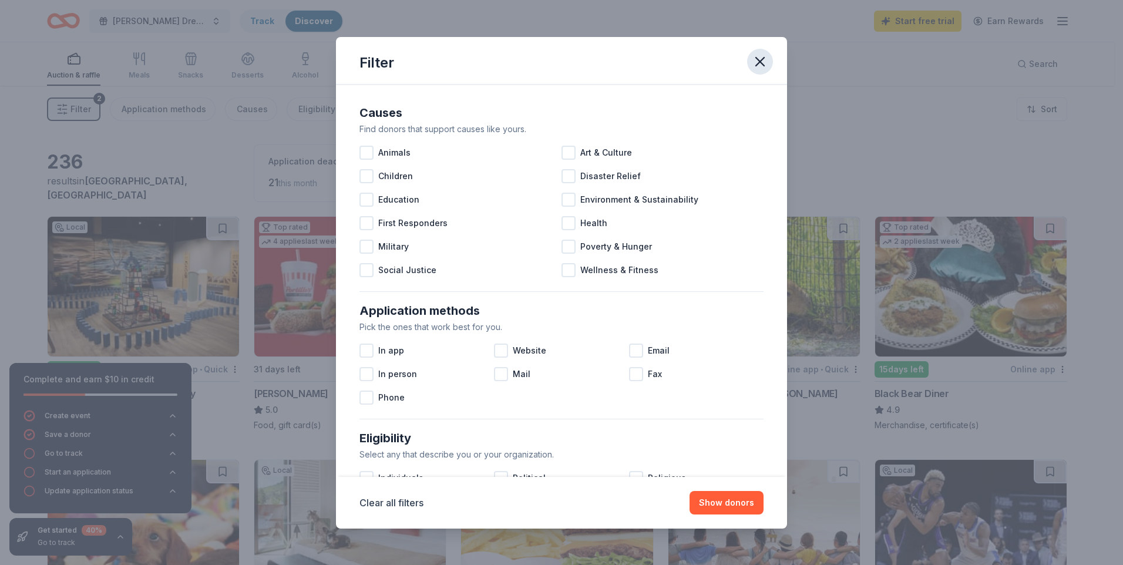
click at [753, 54] on icon "button" at bounding box center [760, 61] width 16 height 16
